Goal: Transaction & Acquisition: Obtain resource

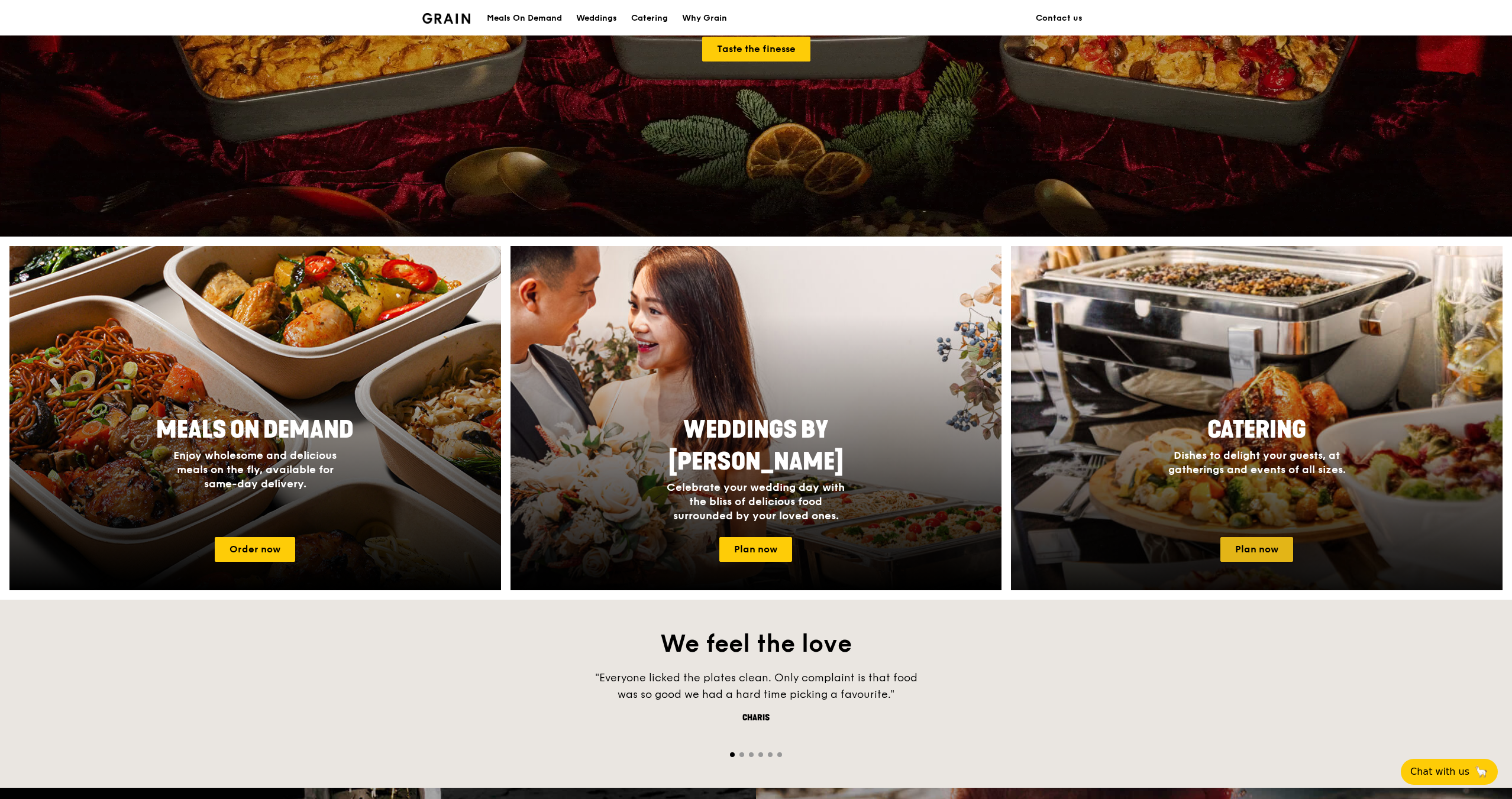
click at [1252, 555] on link "Plan now" at bounding box center [1257, 549] width 72 height 25
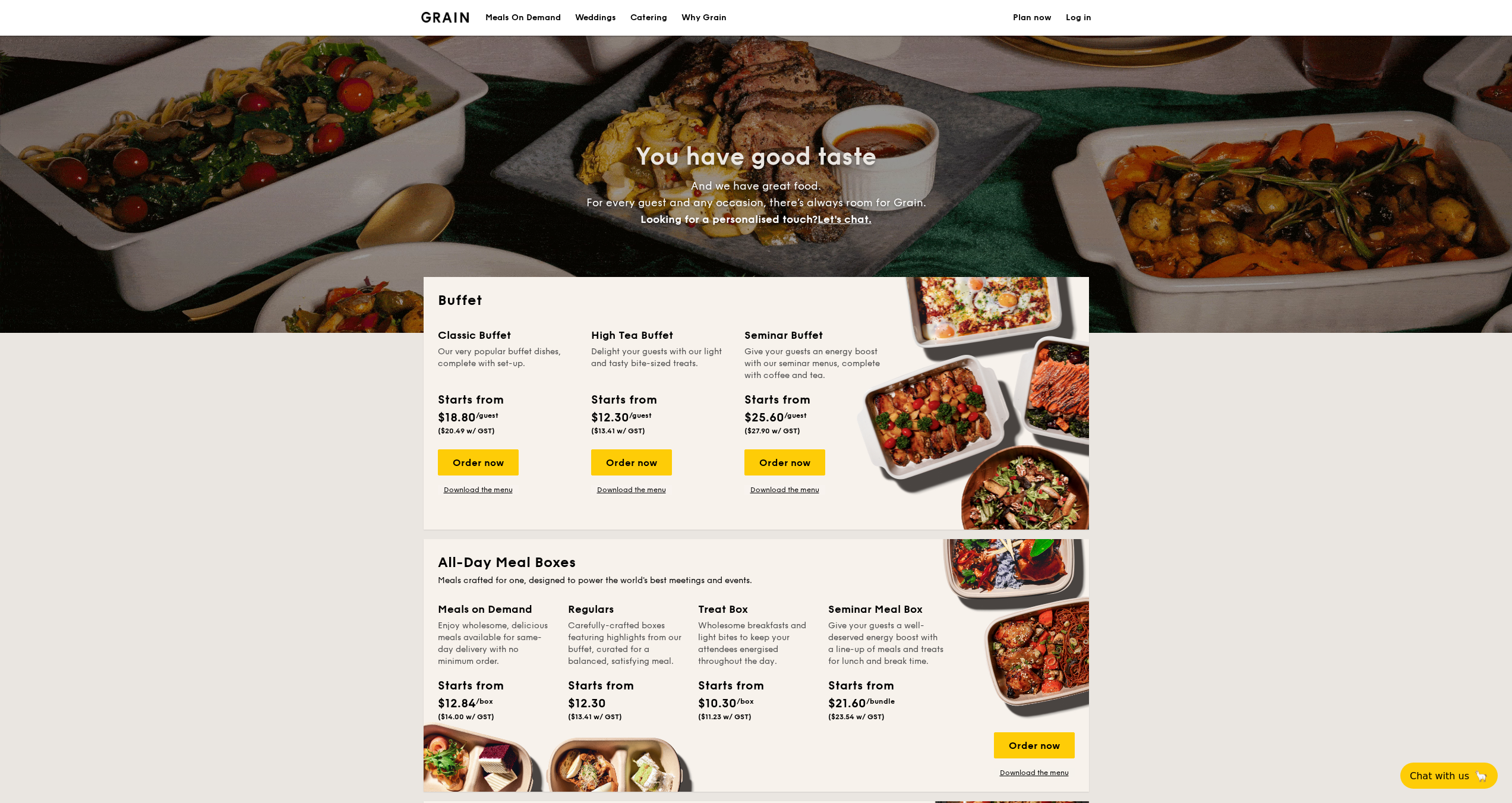
select select
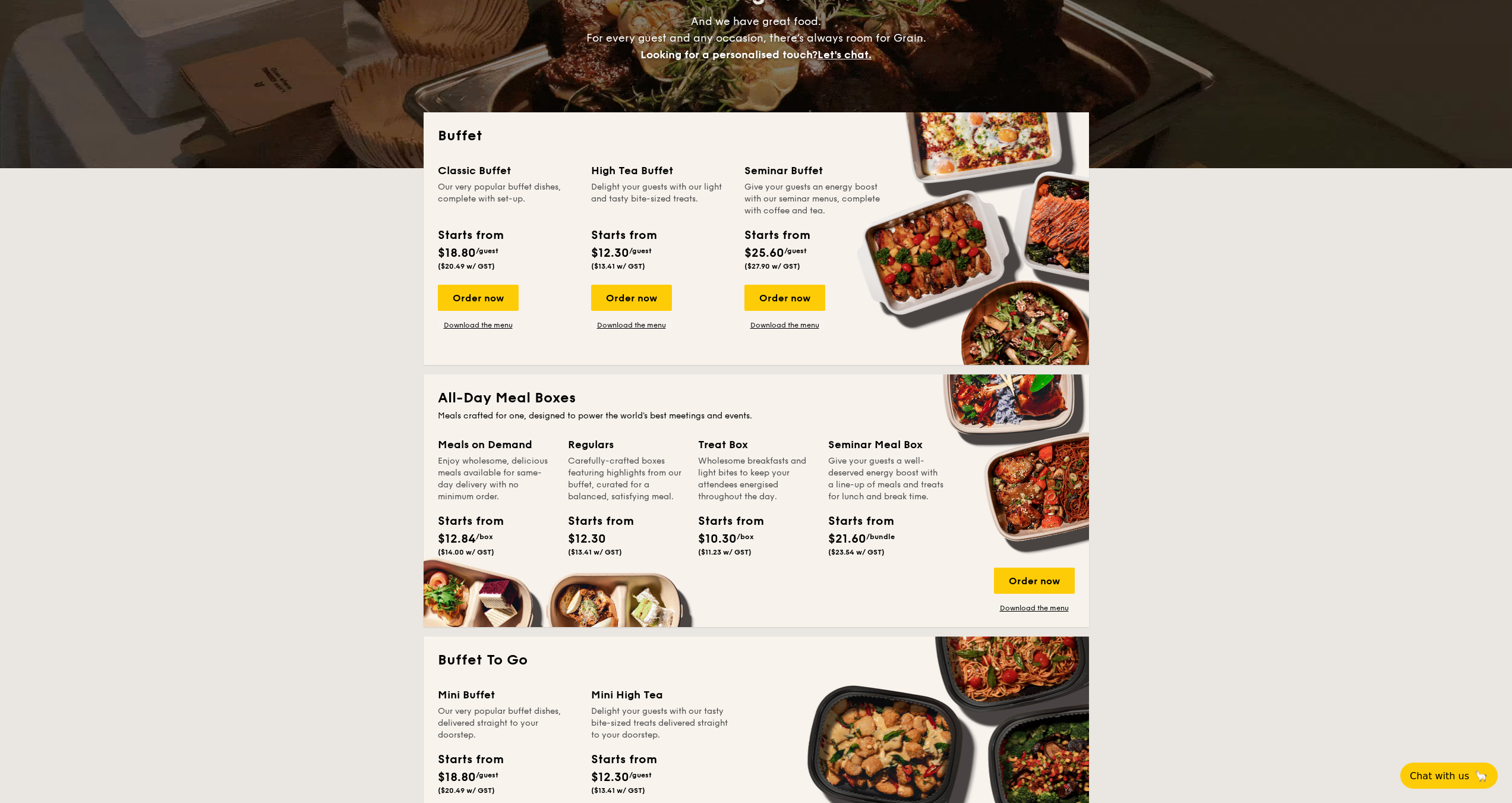
scroll to position [119, 0]
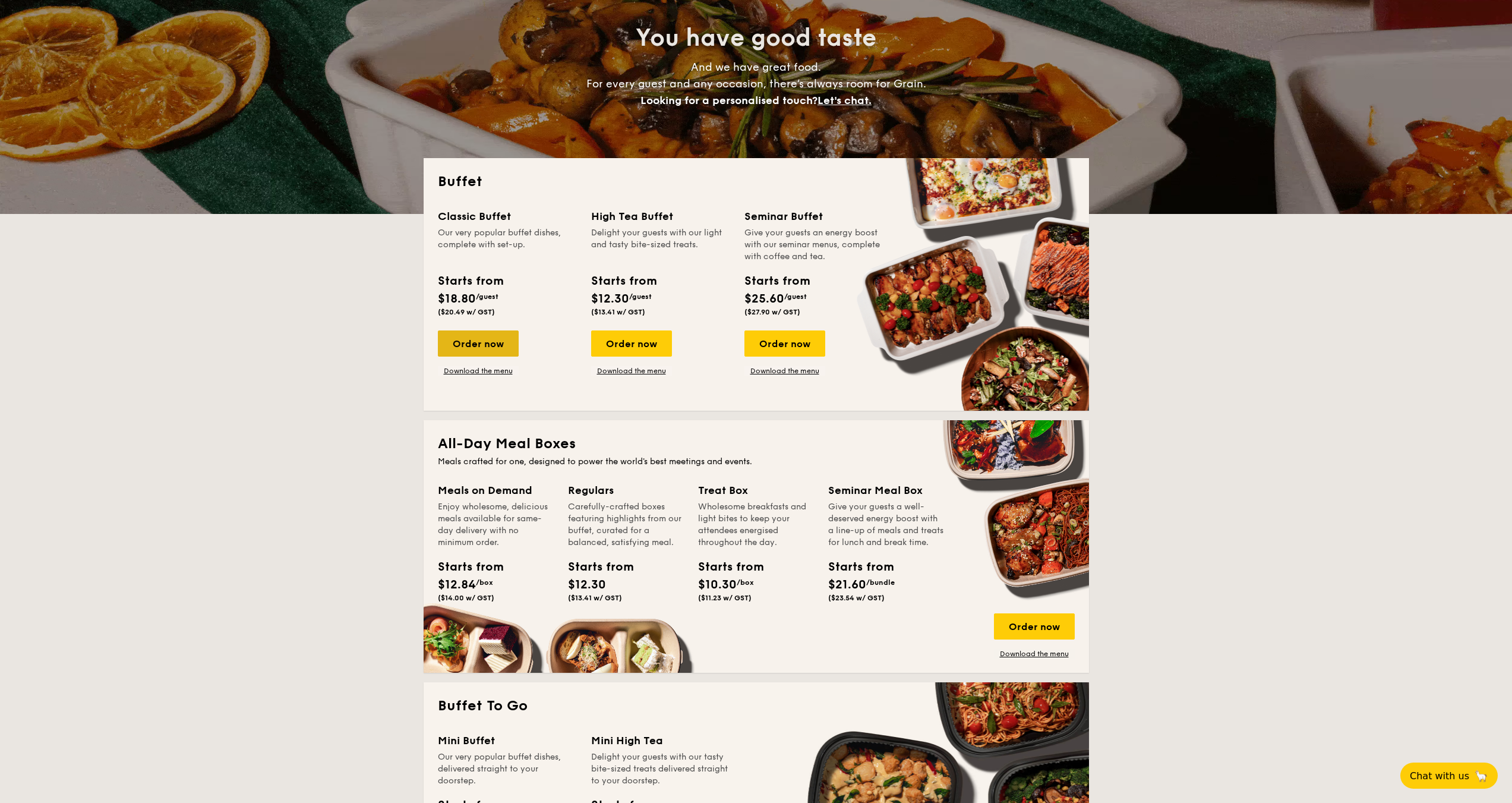
click at [478, 348] on div "Order now" at bounding box center [478, 344] width 81 height 26
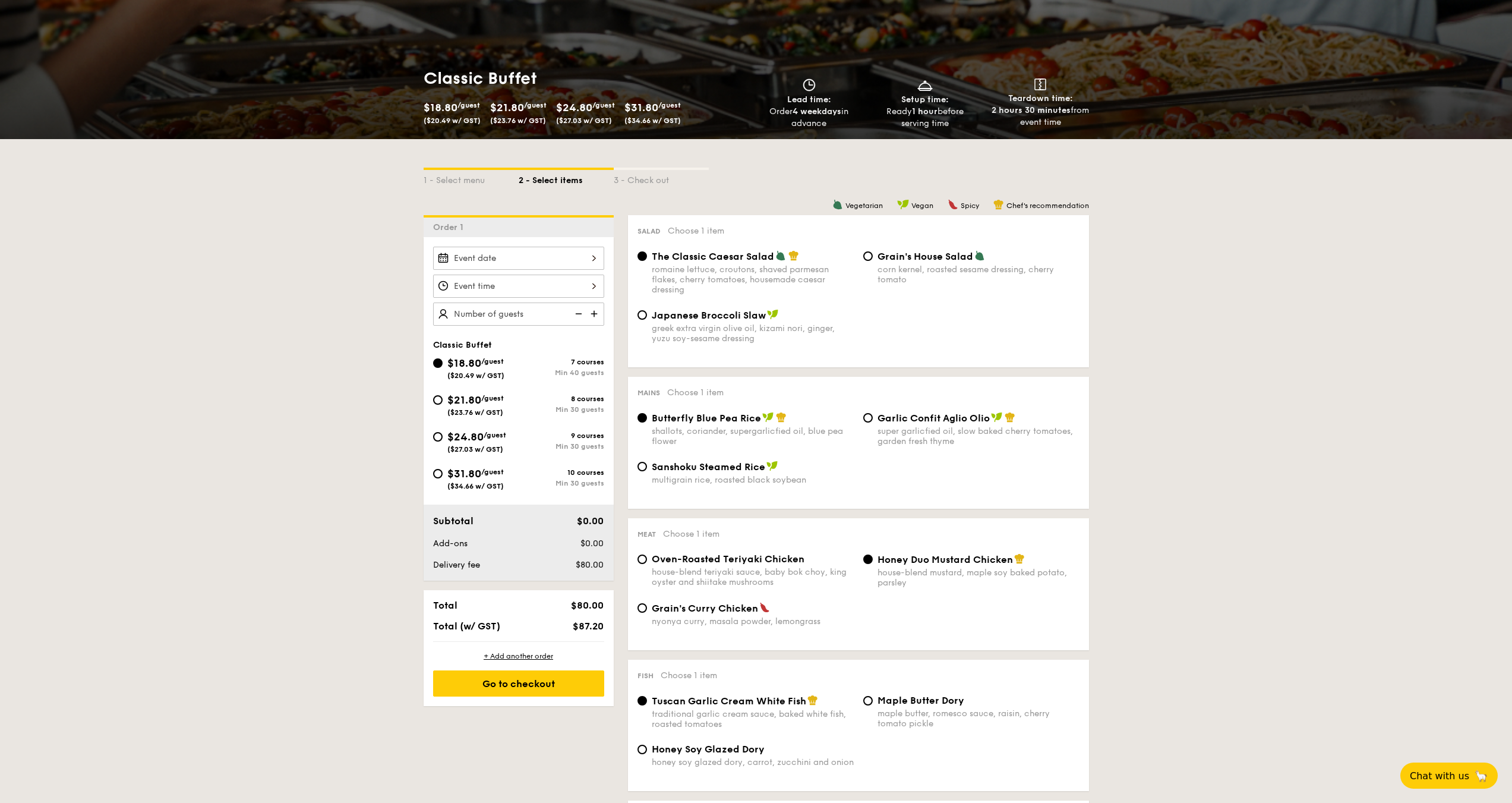
scroll to position [119, 0]
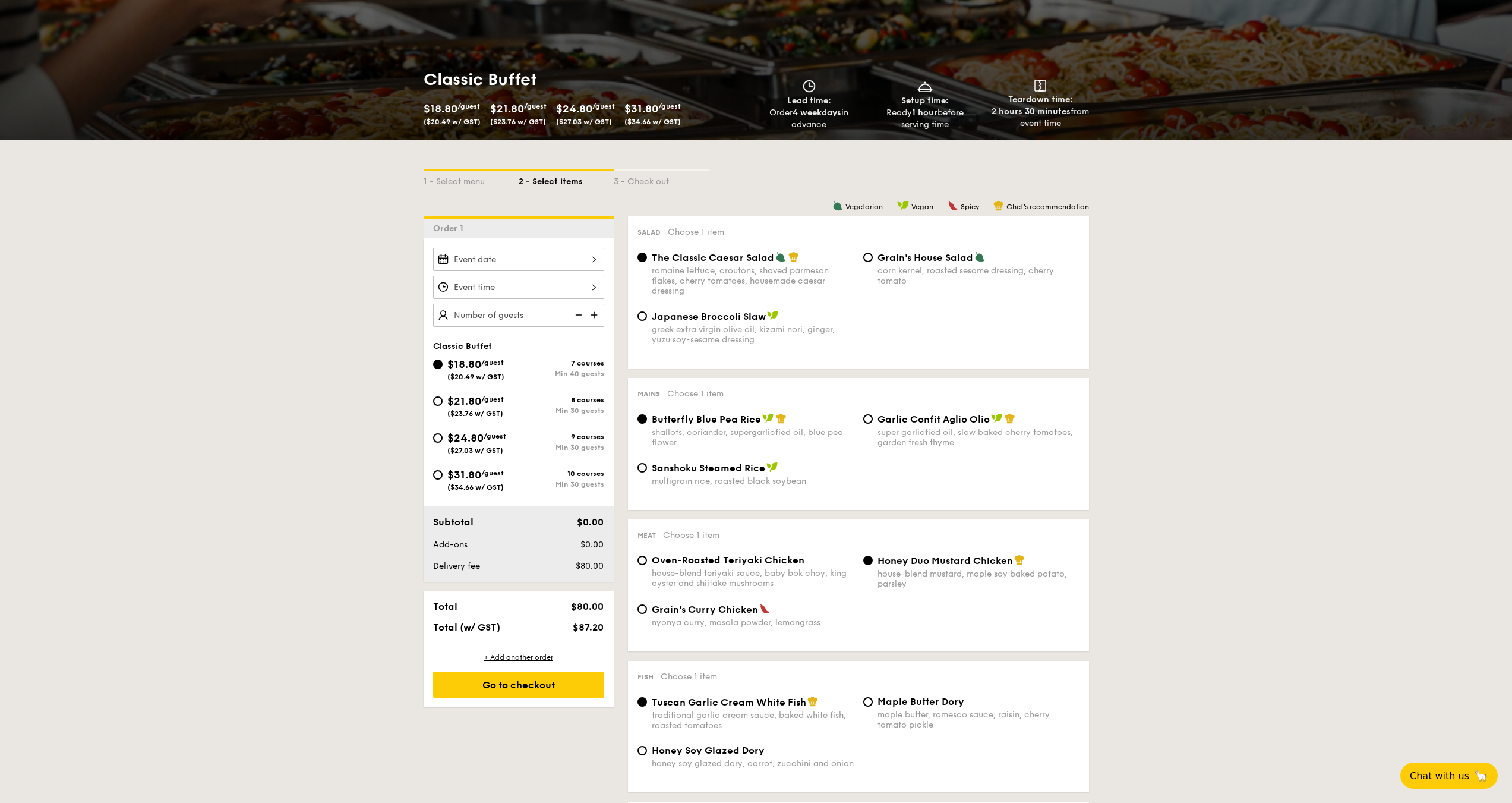
select select
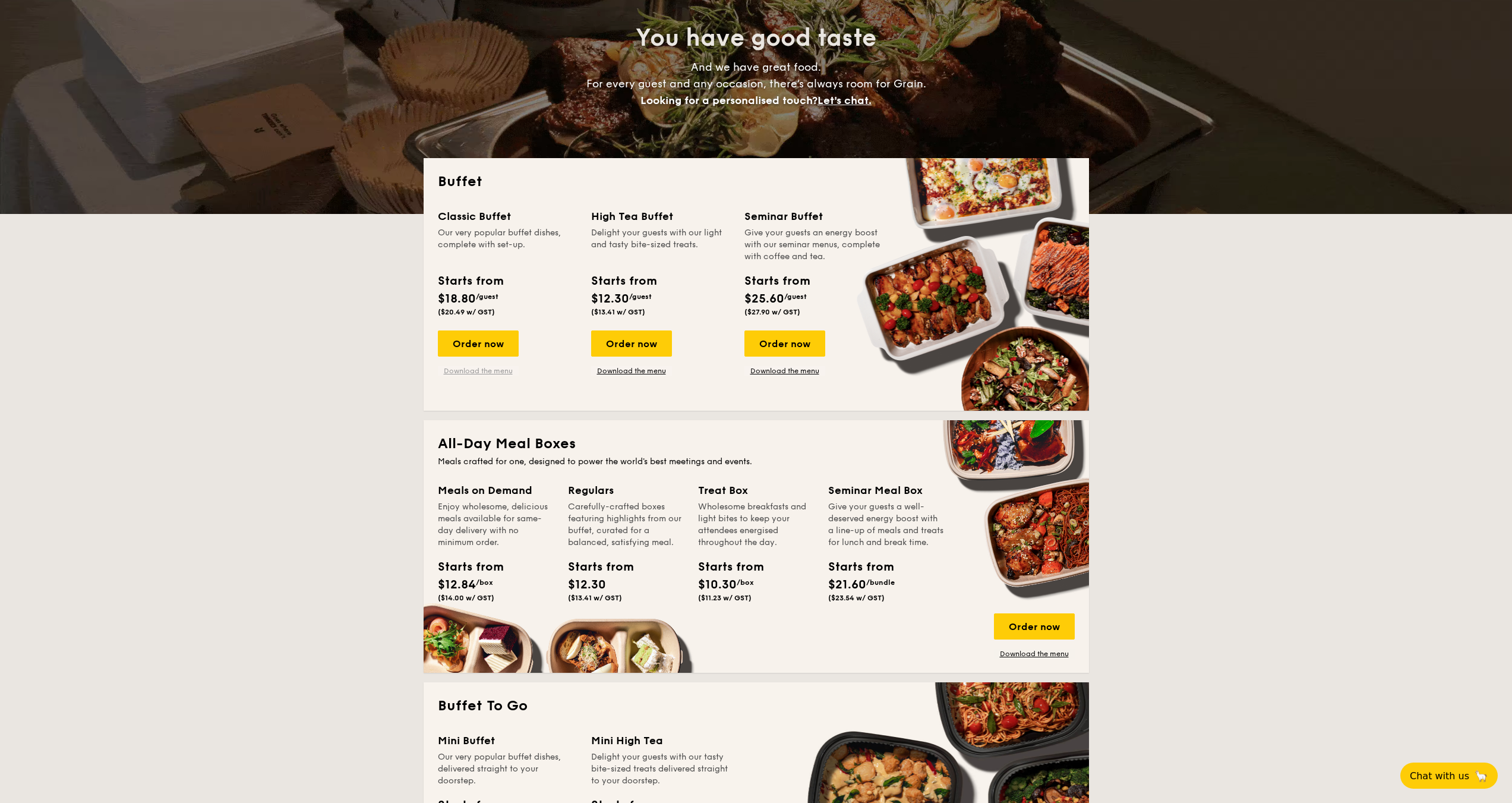
click at [498, 370] on link "Download the menu" at bounding box center [478, 371] width 81 height 10
